Goal: Information Seeking & Learning: Learn about a topic

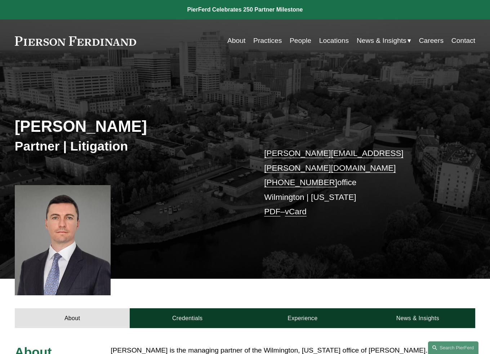
click at [271, 207] on link "PDF" at bounding box center [272, 211] width 16 height 9
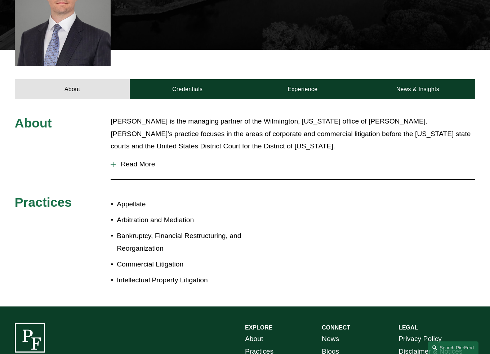
scroll to position [252, 0]
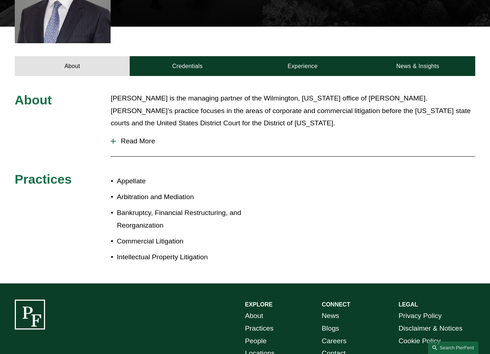
click at [113, 134] on button "Read More" at bounding box center [293, 141] width 364 height 19
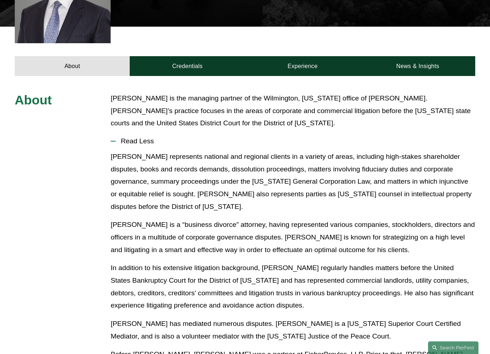
scroll to position [0, 0]
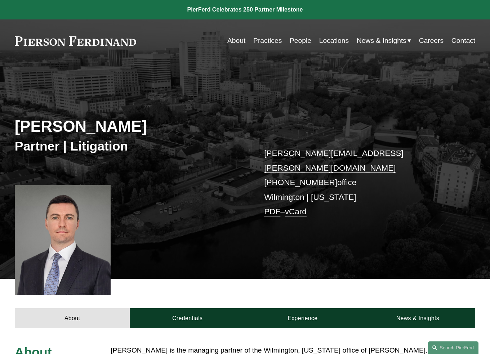
click at [274, 207] on link "PDF" at bounding box center [272, 211] width 16 height 9
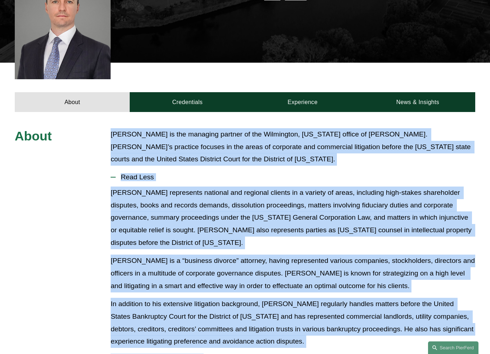
drag, startPoint x: 113, startPoint y: 119, endPoint x: 195, endPoint y: 340, distance: 235.1
click at [195, 340] on div "About [PERSON_NAME] is the managing partner of the Wilmington, [US_STATE] offic…" at bounding box center [245, 357] width 490 height 458
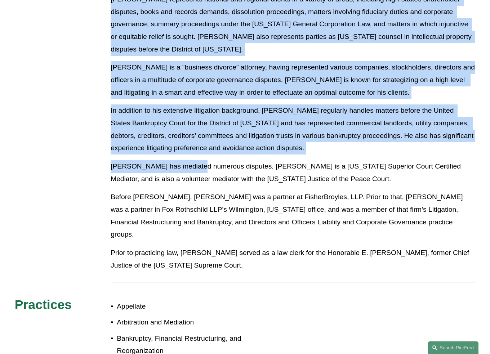
scroll to position [468, 0]
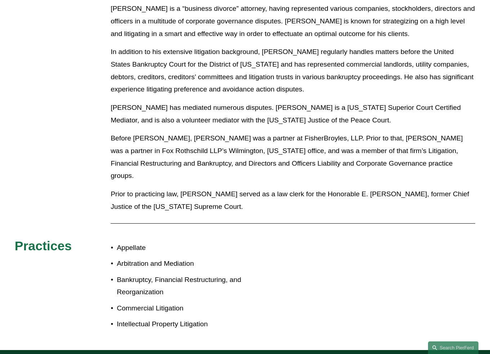
click at [199, 188] on p "Prior to practicing law, [PERSON_NAME] served as a law clerk for the Honorable …" at bounding box center [293, 200] width 364 height 25
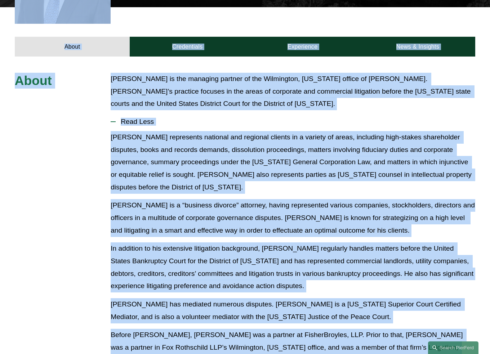
scroll to position [0, 0]
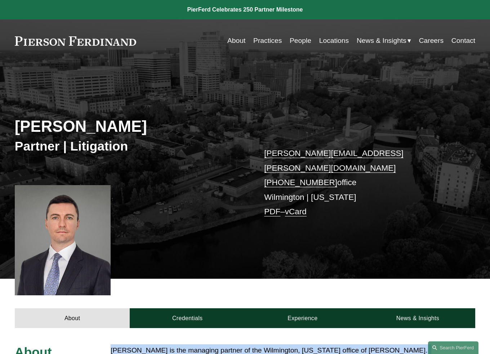
drag, startPoint x: 201, startPoint y: 187, endPoint x: 101, endPoint y: 337, distance: 179.9
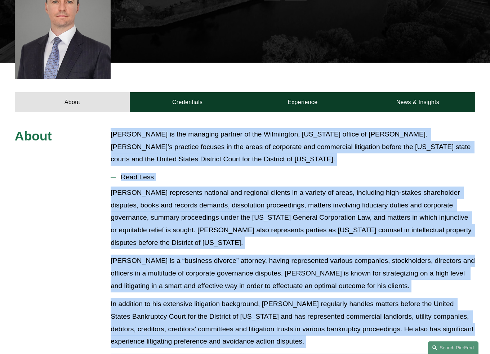
copy div "Lore Ipsu do sit ametcons adipisc el sed Doeiusmodt, Incididu utlabo et Dolorem…"
click at [365, 168] on button "Read Less" at bounding box center [293, 177] width 364 height 19
